Goal: Information Seeking & Learning: Find specific fact

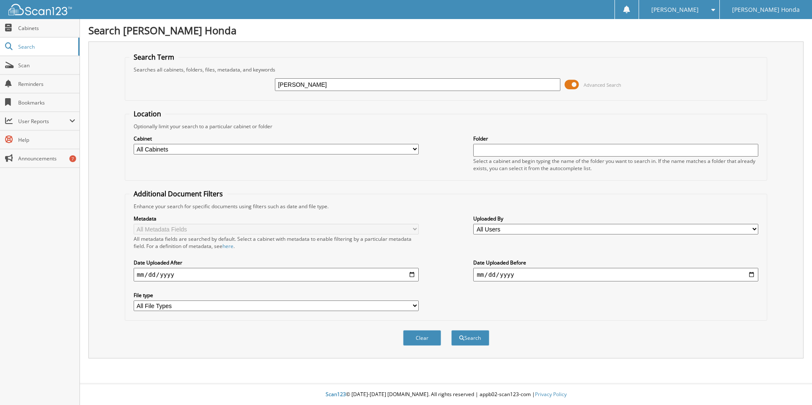
type input "[PERSON_NAME]"
click at [451, 330] on button "Search" at bounding box center [470, 338] width 38 height 16
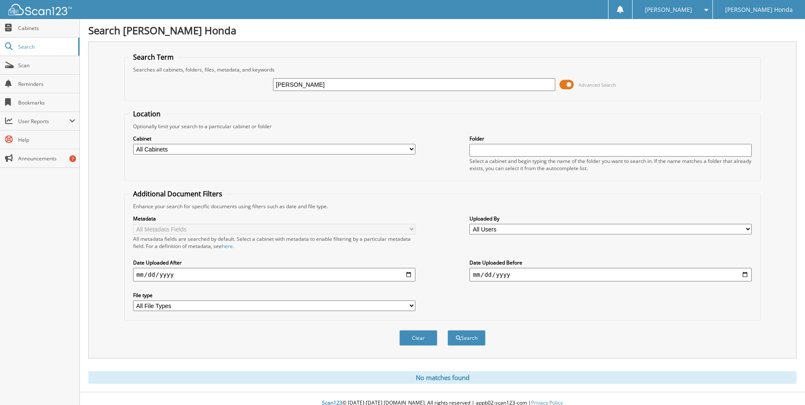
scroll to position [9, 0]
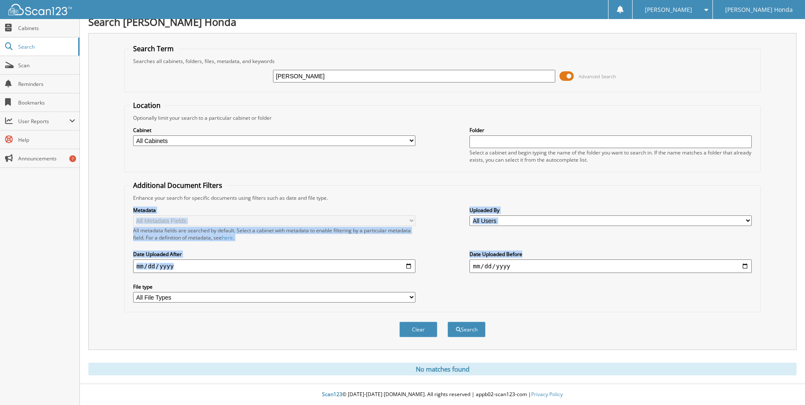
drag, startPoint x: 733, startPoint y: 192, endPoint x: 750, endPoint y: 258, distance: 68.1
click at [750, 258] on fieldset "Additional Document Filters Enhance your search for specific documents using fi…" at bounding box center [442, 246] width 637 height 131
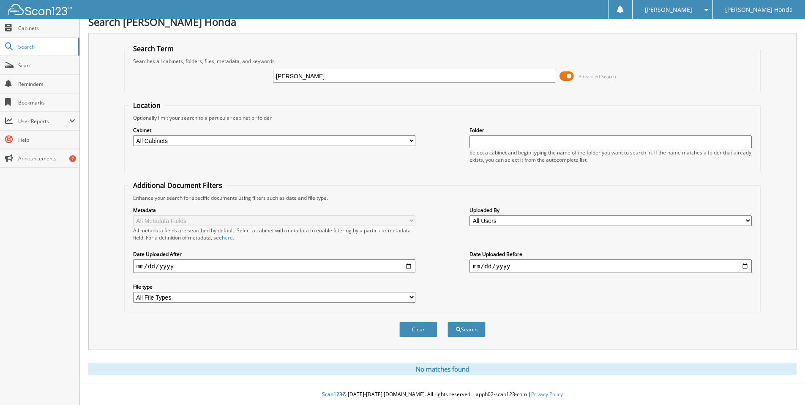
click at [567, 74] on span at bounding box center [567, 76] width 14 height 13
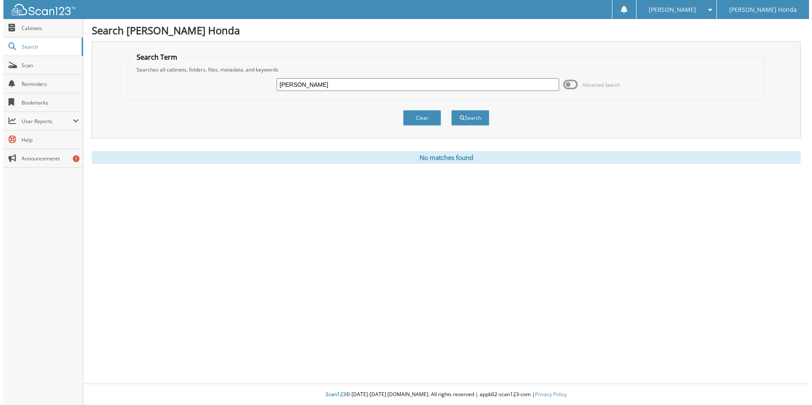
scroll to position [0, 0]
click at [471, 118] on button "Search" at bounding box center [470, 118] width 38 height 16
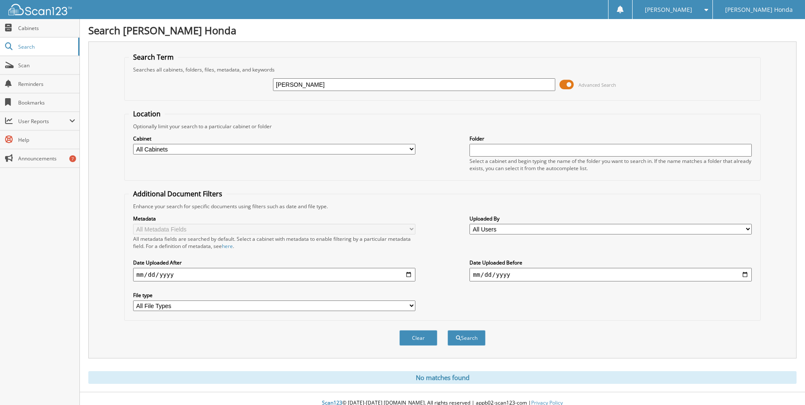
click at [709, 9] on span at bounding box center [705, 10] width 8 height 6
click at [700, 42] on link "Logout" at bounding box center [673, 41] width 80 height 15
